Goal: Information Seeking & Learning: Learn about a topic

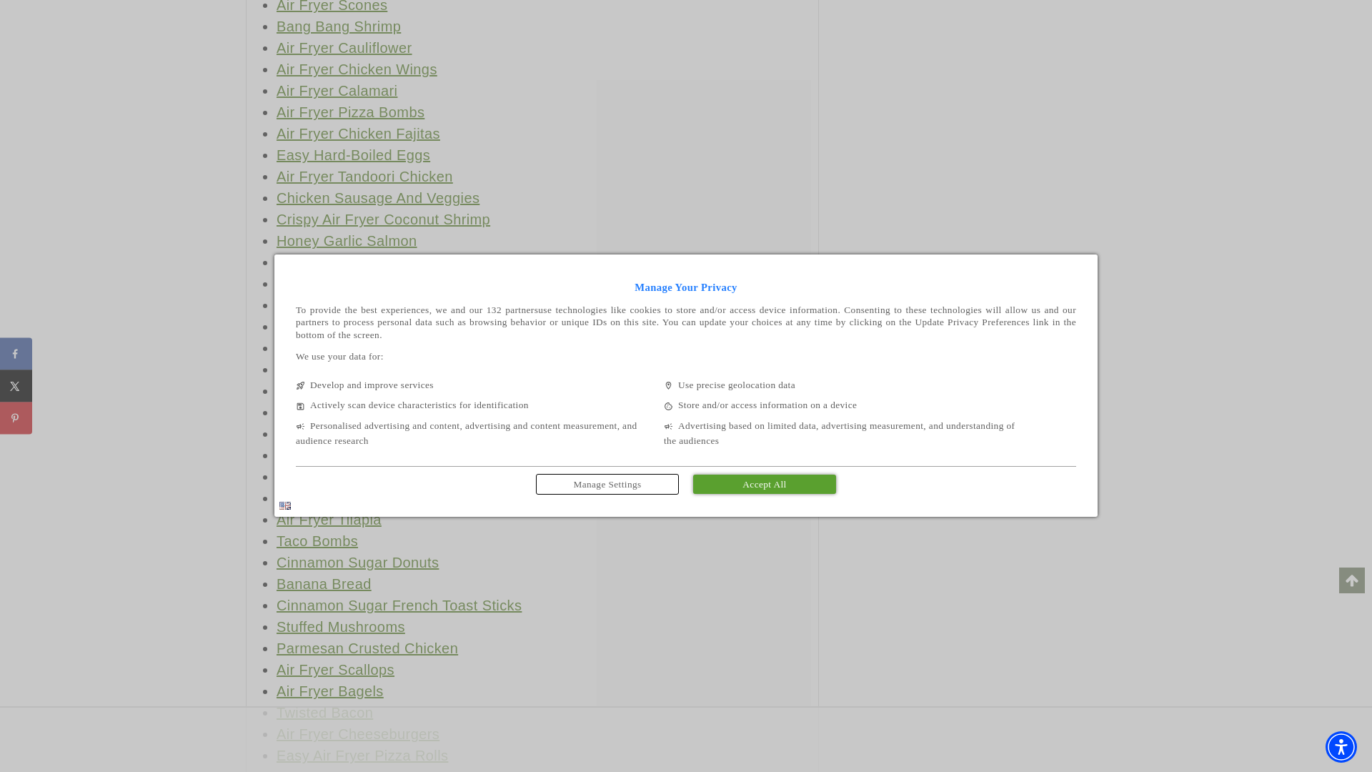
scroll to position [72162, 0]
click at [765, 485] on span "Accept All" at bounding box center [764, 484] width 44 height 11
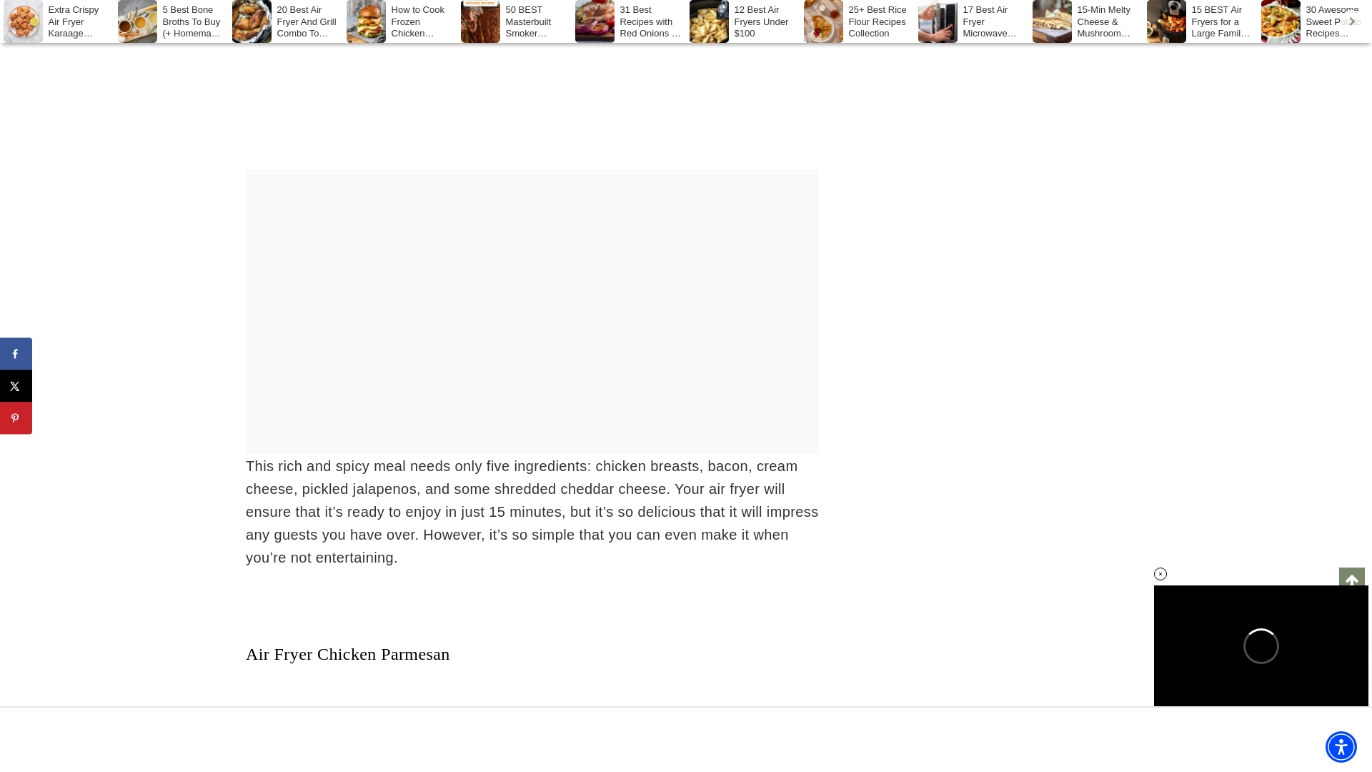
scroll to position [0, 0]
